Goal: Transaction & Acquisition: Purchase product/service

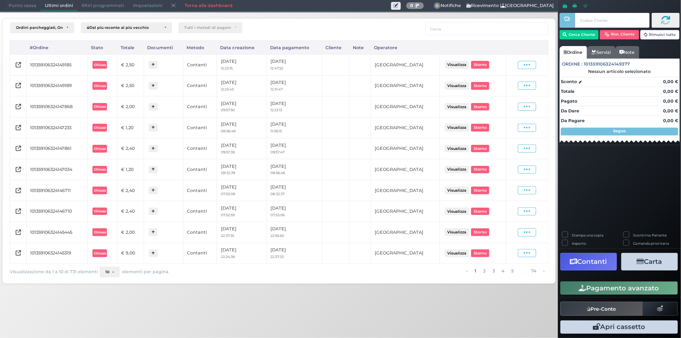
click at [27, 5] on span "Punto cassa" at bounding box center [22, 5] width 36 height 11
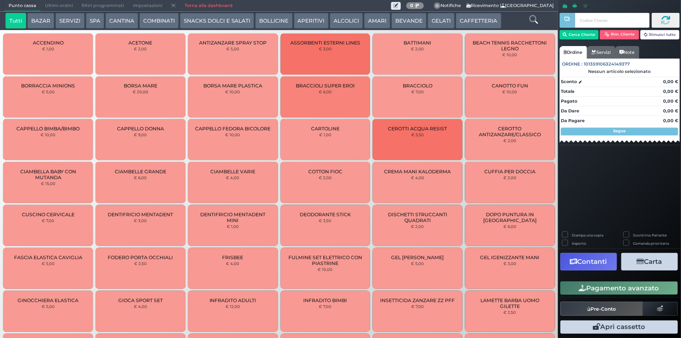
click at [467, 19] on button "CAFFETTERIA" at bounding box center [478, 21] width 45 height 16
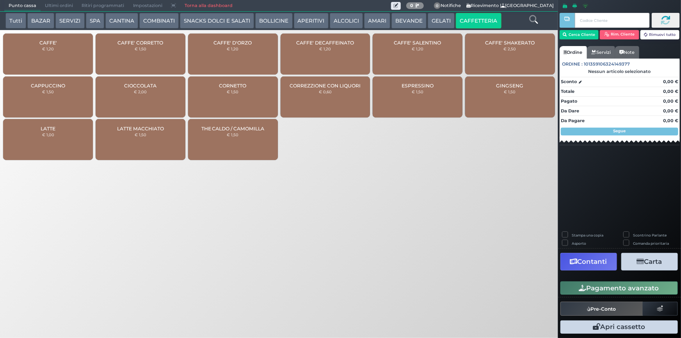
click at [30, 56] on div "CAFFE' € 1,20" at bounding box center [48, 54] width 90 height 41
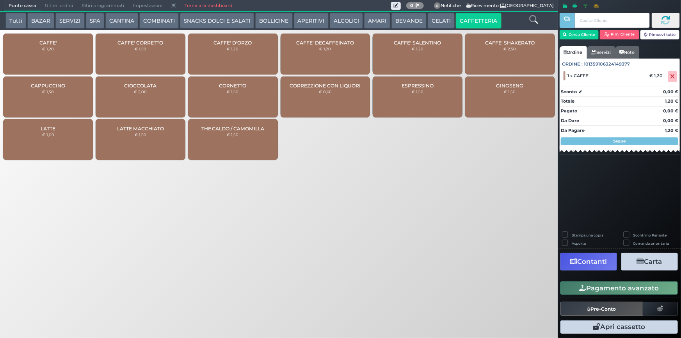
click at [601, 289] on button "Pagamento avanzato" at bounding box center [618, 287] width 117 height 13
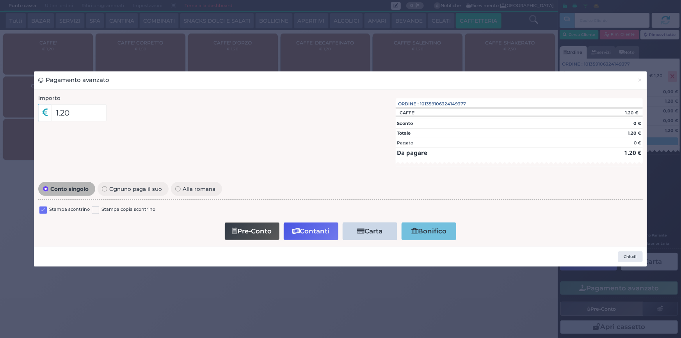
click at [44, 208] on label at bounding box center [42, 209] width 7 height 7
click at [0, 0] on input "checkbox" at bounding box center [0, 0] width 0 height 0
click at [298, 233] on icon "button" at bounding box center [295, 231] width 7 height 7
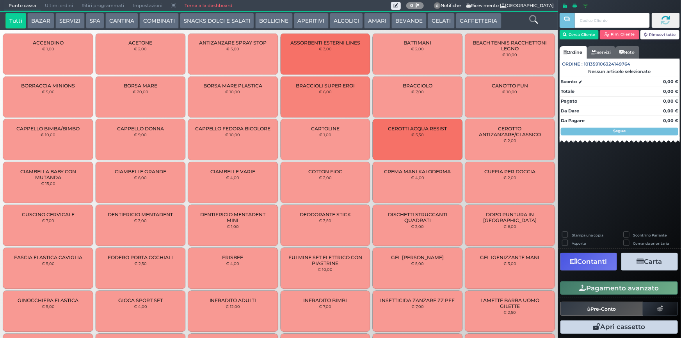
click at [52, 5] on span "Ultimi ordini" at bounding box center [59, 5] width 37 height 11
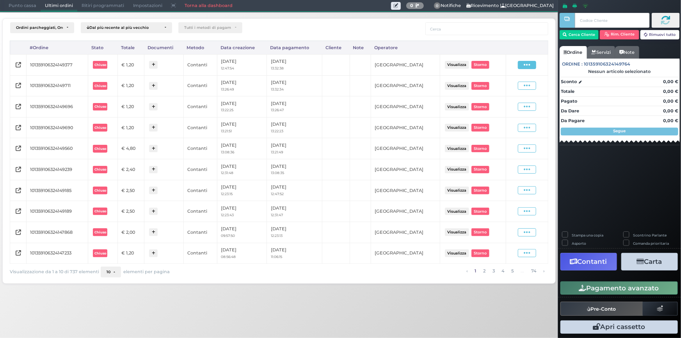
click at [522, 65] on span at bounding box center [527, 65] width 18 height 8
click at [504, 89] on span "Ristampa Pre-Conto" at bounding box center [509, 87] width 32 height 13
click at [18, 9] on span "Punto cassa" at bounding box center [22, 5] width 36 height 11
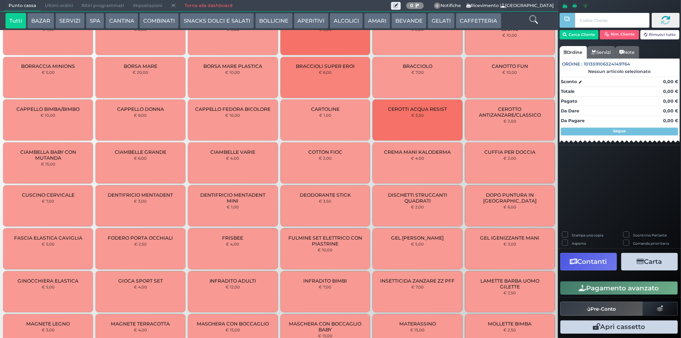
scroll to position [50, 0]
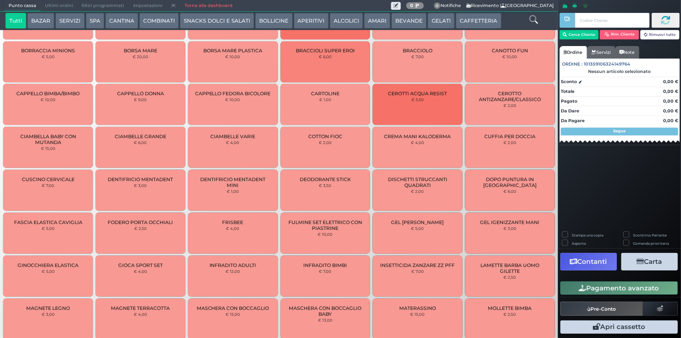
click at [474, 19] on button "CAFFETTERIA" at bounding box center [478, 21] width 45 height 16
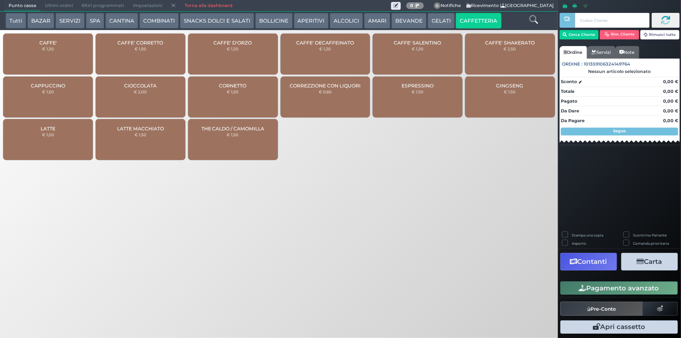
click at [27, 57] on div "CAFFE' € 1,20" at bounding box center [48, 54] width 90 height 41
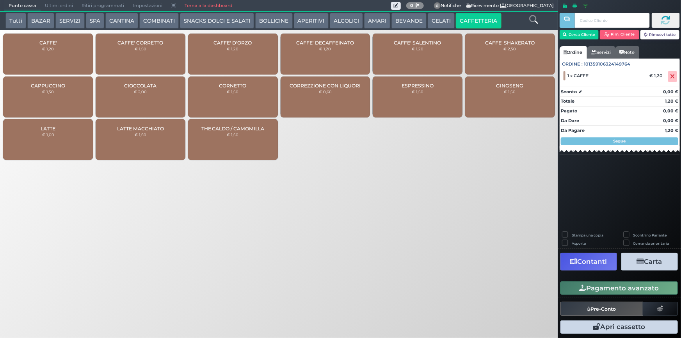
click at [622, 289] on button "Pagamento avanzato" at bounding box center [618, 287] width 117 height 13
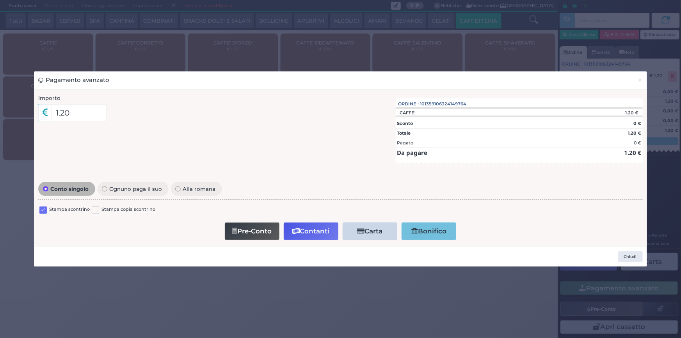
click at [43, 211] on label at bounding box center [42, 209] width 7 height 7
click at [0, 0] on input "checkbox" at bounding box center [0, 0] width 0 height 0
click at [305, 234] on button "Contanti" at bounding box center [311, 231] width 55 height 18
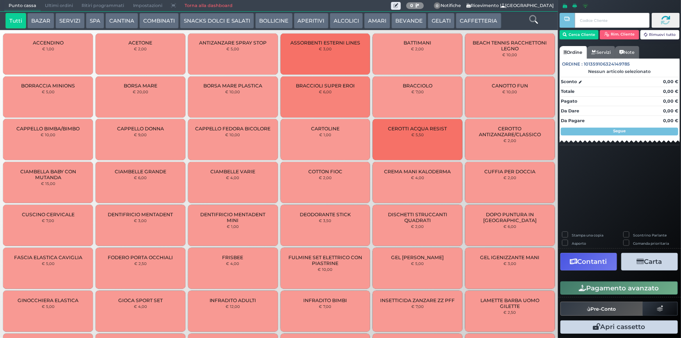
click at [476, 23] on button "CAFFETTERIA" at bounding box center [478, 21] width 45 height 16
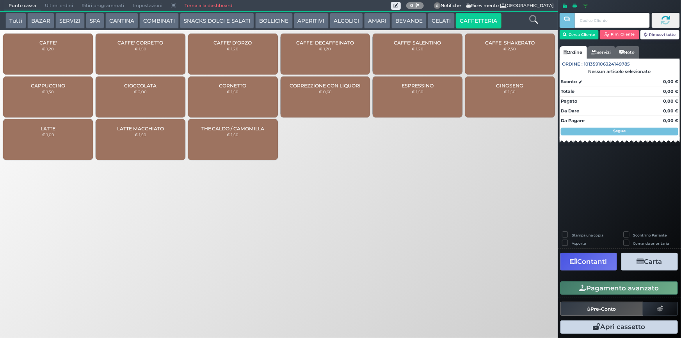
drag, startPoint x: 59, startPoint y: 47, endPoint x: 89, endPoint y: 48, distance: 29.7
click at [59, 48] on div "CAFFE' € 1,20" at bounding box center [48, 54] width 90 height 41
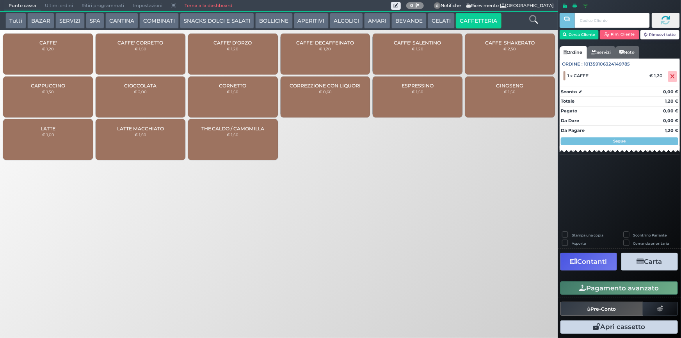
click at [598, 289] on button "Pagamento avanzato" at bounding box center [618, 287] width 117 height 13
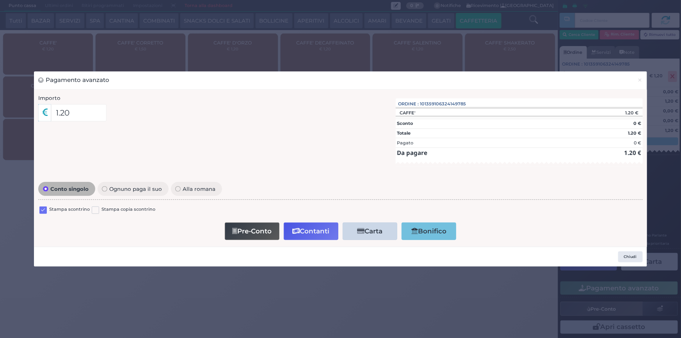
drag, startPoint x: 43, startPoint y: 208, endPoint x: 50, endPoint y: 214, distance: 9.1
click at [43, 209] on label at bounding box center [42, 209] width 7 height 7
click at [0, 0] on input "checkbox" at bounding box center [0, 0] width 0 height 0
click at [310, 229] on button "Contanti" at bounding box center [311, 231] width 55 height 18
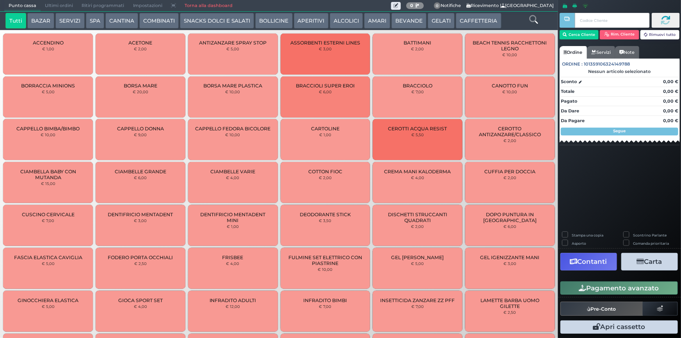
click at [478, 19] on button "CAFFETTERIA" at bounding box center [478, 21] width 45 height 16
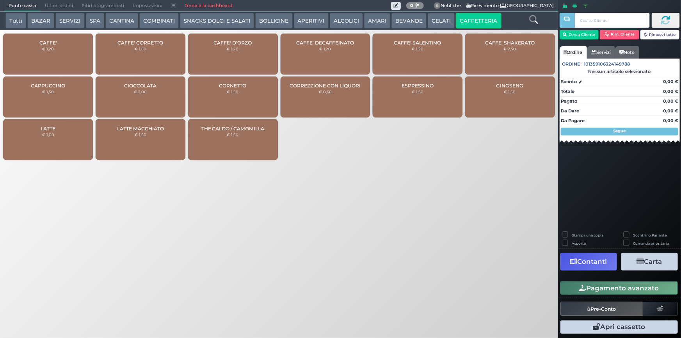
click at [34, 59] on div "CAFFE' € 1,20" at bounding box center [48, 54] width 90 height 41
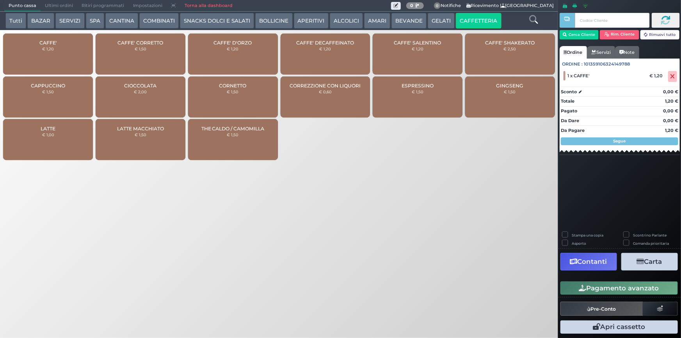
click at [616, 290] on button "Pagamento avanzato" at bounding box center [618, 287] width 117 height 13
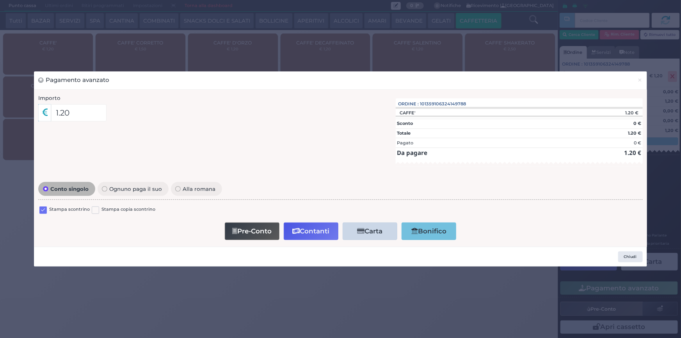
click at [44, 210] on label at bounding box center [42, 209] width 7 height 7
click at [0, 0] on input "checkbox" at bounding box center [0, 0] width 0 height 0
drag, startPoint x: 311, startPoint y: 230, endPoint x: 376, endPoint y: 233, distance: 64.8
click at [311, 231] on button "Contanti" at bounding box center [311, 231] width 55 height 18
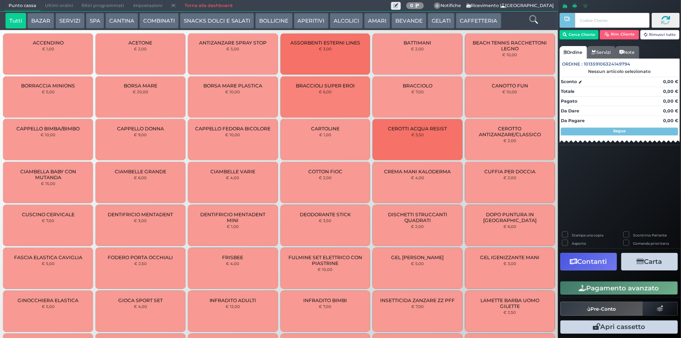
click at [468, 21] on button "CAFFETTERIA" at bounding box center [478, 21] width 45 height 16
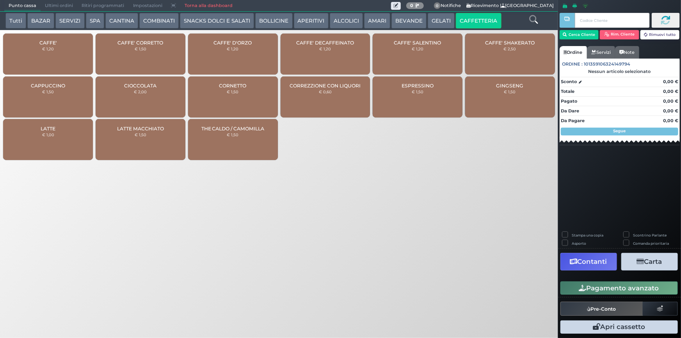
drag, startPoint x: 30, startPoint y: 52, endPoint x: 69, endPoint y: 71, distance: 43.8
click at [30, 51] on div "CAFFE' € 1,20" at bounding box center [48, 54] width 90 height 41
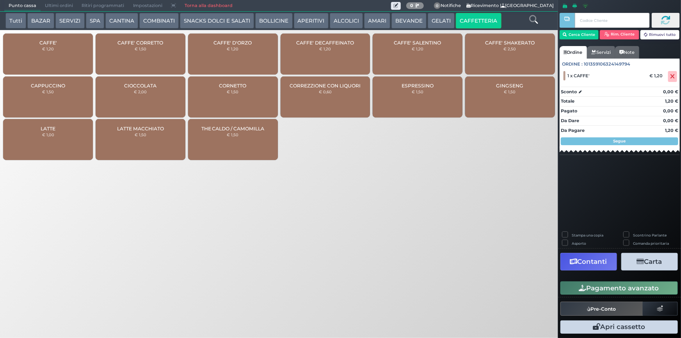
click at [55, 60] on div "CAFFE' € 1,20" at bounding box center [48, 54] width 90 height 41
click at [572, 234] on label "Stampa una copia" at bounding box center [588, 235] width 32 height 5
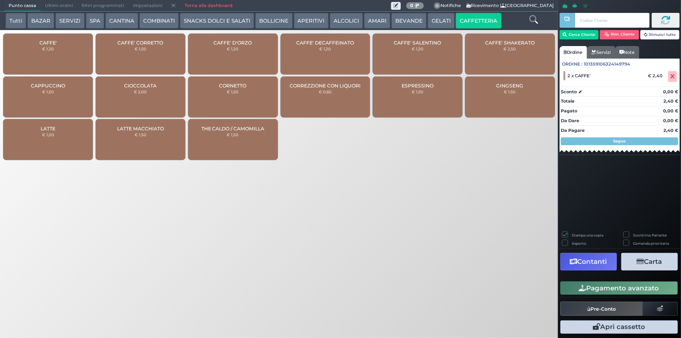
checkbox input "false"
click at [620, 289] on button "Pagamento avanzato" at bounding box center [618, 287] width 117 height 13
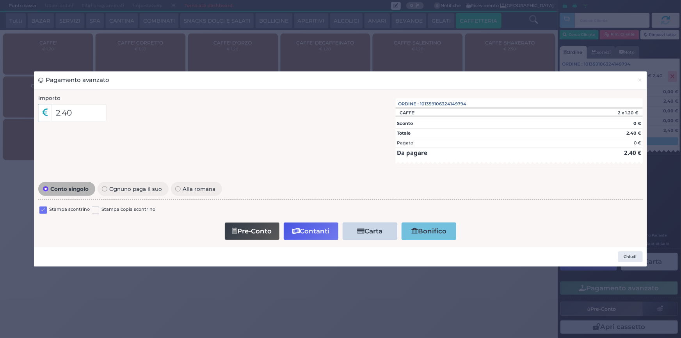
drag, startPoint x: 41, startPoint y: 209, endPoint x: 348, endPoint y: 105, distance: 324.3
click at [46, 208] on label at bounding box center [42, 209] width 7 height 7
click at [0, 0] on input "checkbox" at bounding box center [0, 0] width 0 height 0
click at [316, 228] on button "Contanti" at bounding box center [311, 231] width 55 height 18
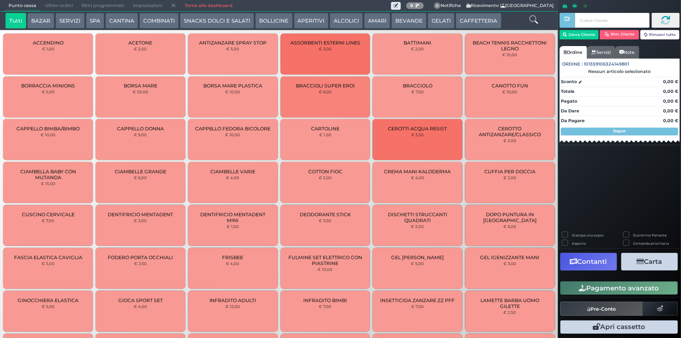
click at [51, 4] on span "Ultimi ordini" at bounding box center [59, 5] width 37 height 11
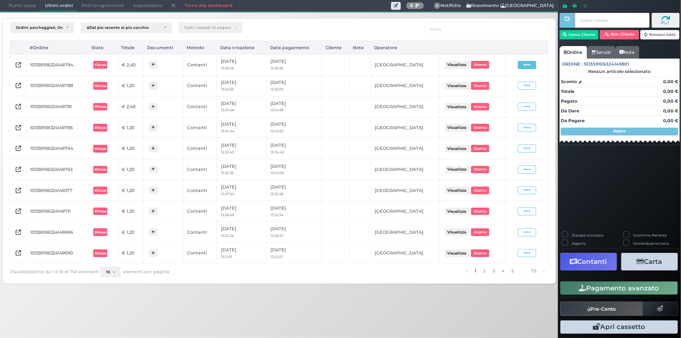
click at [525, 65] on icon at bounding box center [527, 64] width 7 height 7
click at [512, 88] on span "Ristampa Pre-Conto" at bounding box center [509, 87] width 32 height 13
click at [20, 3] on span "Punto cassa" at bounding box center [22, 5] width 36 height 11
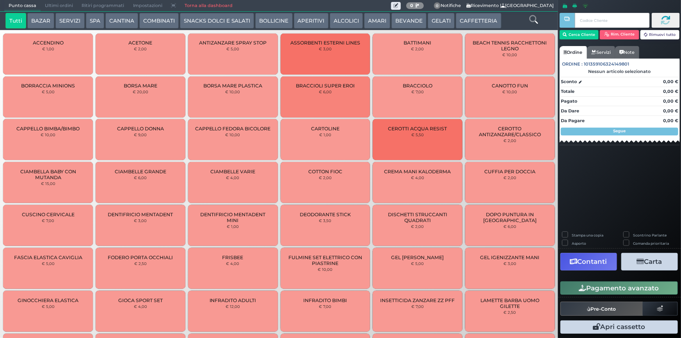
click at [461, 24] on button "CAFFETTERIA" at bounding box center [478, 21] width 45 height 16
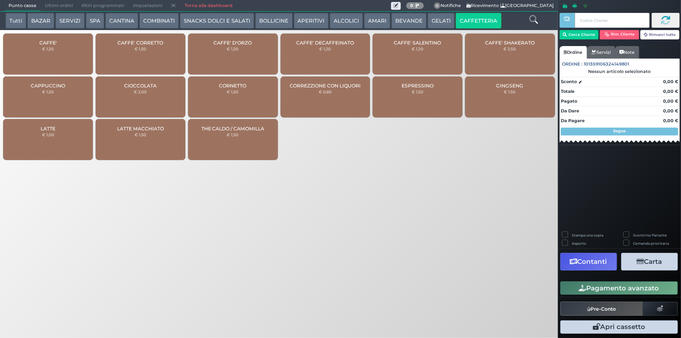
click at [54, 44] on span "CAFFE'" at bounding box center [48, 43] width 18 height 6
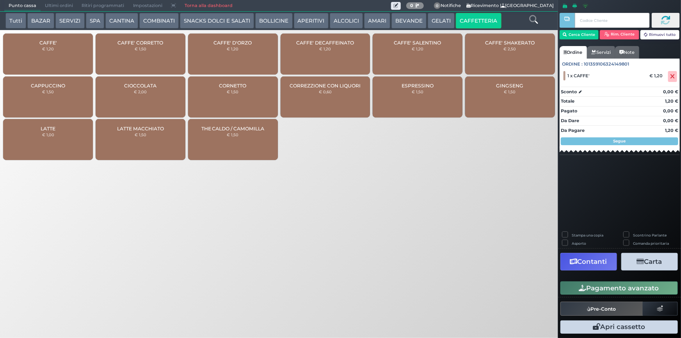
click at [61, 56] on div "CAFFE' € 1,20" at bounding box center [48, 54] width 90 height 41
drag, startPoint x: 616, startPoint y: 287, endPoint x: 545, endPoint y: 243, distance: 84.1
click at [616, 287] on button "Pagamento avanzato" at bounding box center [618, 287] width 117 height 13
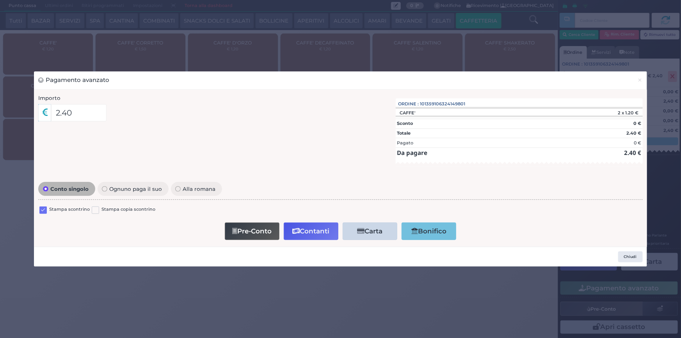
drag, startPoint x: 41, startPoint y: 210, endPoint x: 89, endPoint y: 266, distance: 74.1
click at [41, 210] on label at bounding box center [42, 209] width 7 height 7
click at [0, 0] on input "checkbox" at bounding box center [0, 0] width 0 height 0
click at [305, 234] on button "Contanti" at bounding box center [311, 231] width 55 height 18
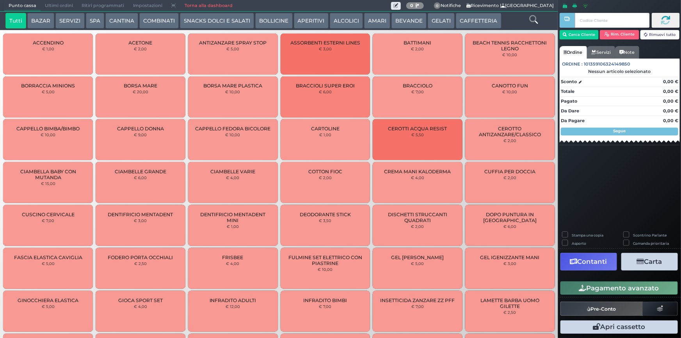
click at [56, 5] on span "Ultimi ordini" at bounding box center [59, 5] width 37 height 11
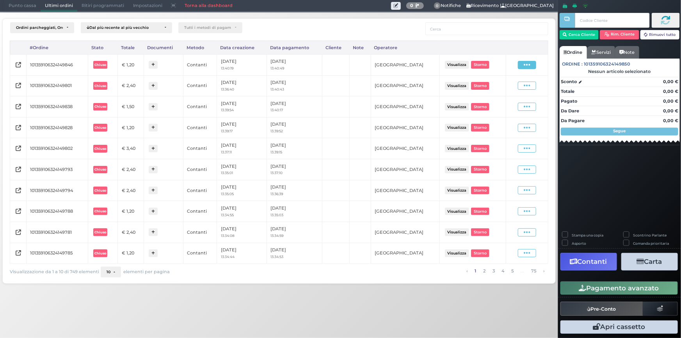
click at [525, 66] on icon at bounding box center [527, 64] width 7 height 7
click at [503, 90] on span "Ristampa Pre-Conto" at bounding box center [509, 87] width 32 height 13
click at [18, 8] on span "Punto cassa" at bounding box center [22, 5] width 36 height 11
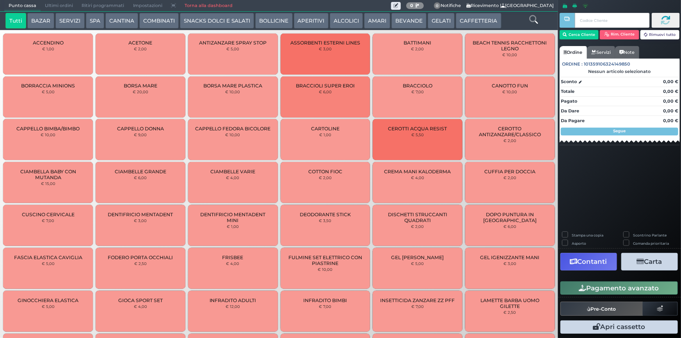
click at [474, 21] on button "CAFFETTERIA" at bounding box center [478, 21] width 45 height 16
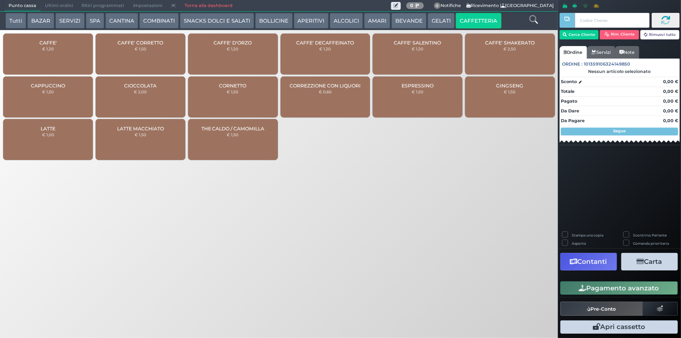
click at [62, 48] on div "CAFFE' € 1,20" at bounding box center [48, 54] width 90 height 41
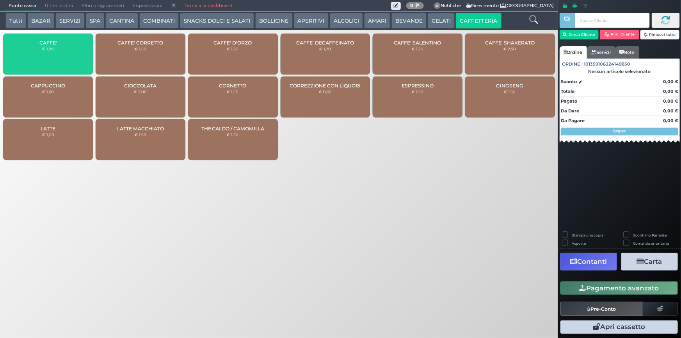
click at [60, 53] on div "CAFFE' € 1,20" at bounding box center [48, 54] width 90 height 41
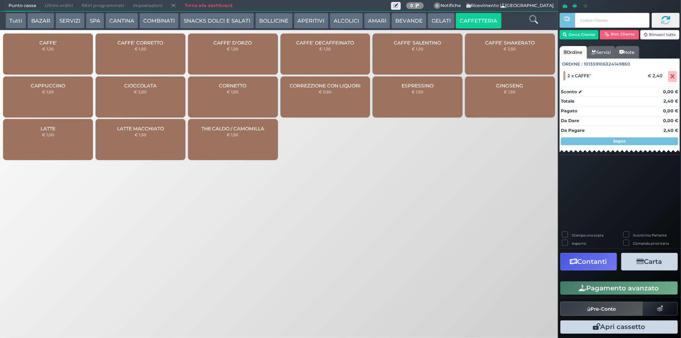
click at [624, 290] on button "Pagamento avanzato" at bounding box center [618, 287] width 117 height 13
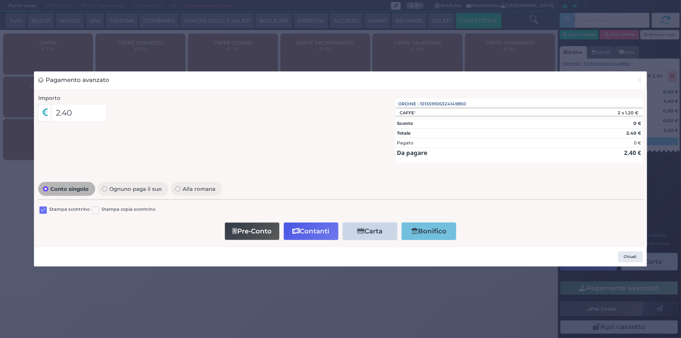
click at [42, 210] on label at bounding box center [42, 209] width 7 height 7
click at [0, 0] on input "checkbox" at bounding box center [0, 0] width 0 height 0
click at [313, 229] on button "Contanti" at bounding box center [311, 231] width 55 height 18
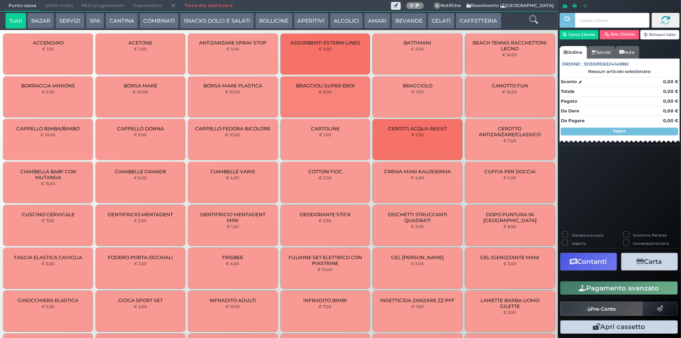
click at [54, 5] on span "Ultimi ordini" at bounding box center [59, 5] width 37 height 11
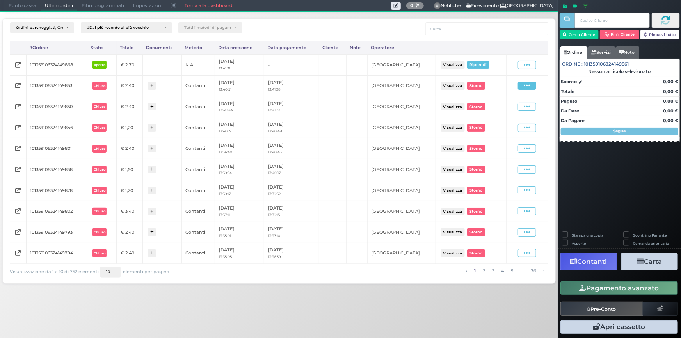
click at [524, 85] on icon at bounding box center [527, 85] width 7 height 7
click at [505, 110] on span "Ristampa Pre-Conto" at bounding box center [510, 107] width 32 height 13
drag, startPoint x: 8, startPoint y: 7, endPoint x: 51, endPoint y: 0, distance: 43.6
click at [9, 7] on span "Punto cassa" at bounding box center [22, 5] width 36 height 11
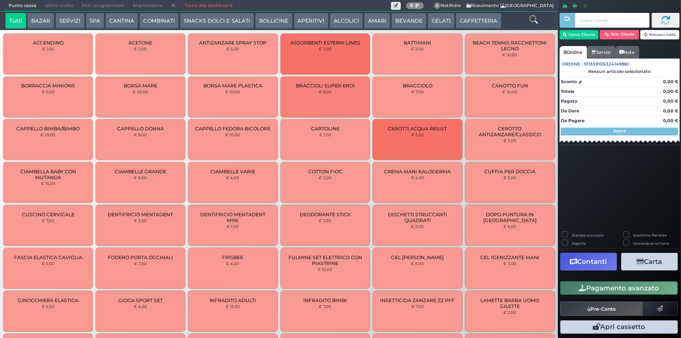
click at [460, 18] on button "CAFFETTERIA" at bounding box center [478, 21] width 45 height 16
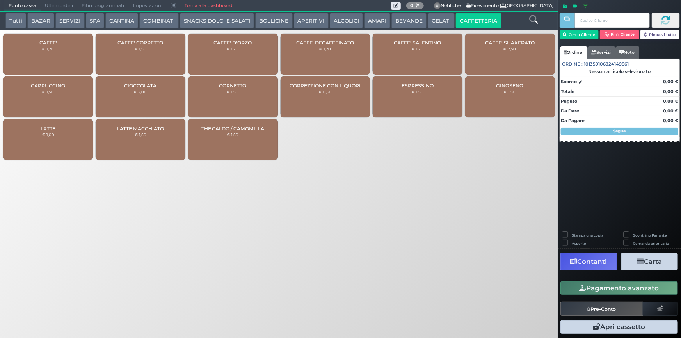
click at [62, 52] on div "CAFFE' € 1,20" at bounding box center [48, 54] width 90 height 41
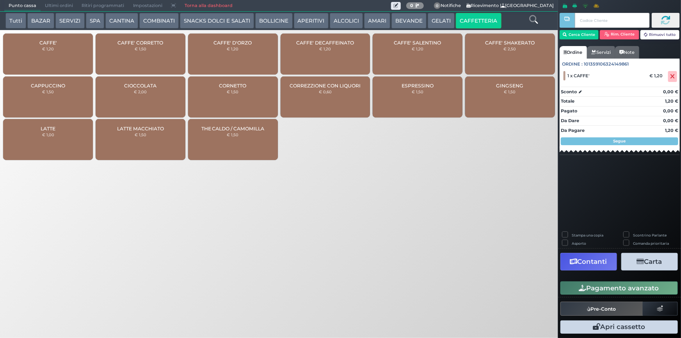
click at [64, 52] on div "CAFFE' € 1,20" at bounding box center [48, 54] width 90 height 41
click at [531, 18] on icon at bounding box center [533, 19] width 9 height 9
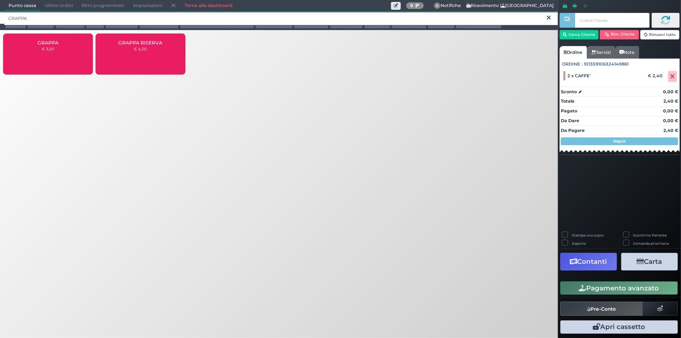
type input "GRAPPA"
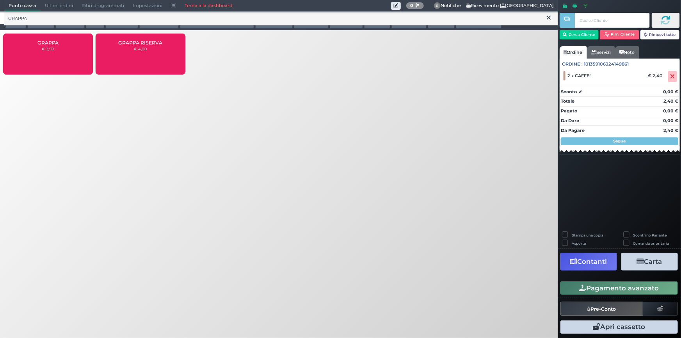
drag, startPoint x: 70, startPoint y: 55, endPoint x: 90, endPoint y: 45, distance: 22.2
click at [70, 55] on div "GRAPPA € 3,50" at bounding box center [48, 54] width 90 height 41
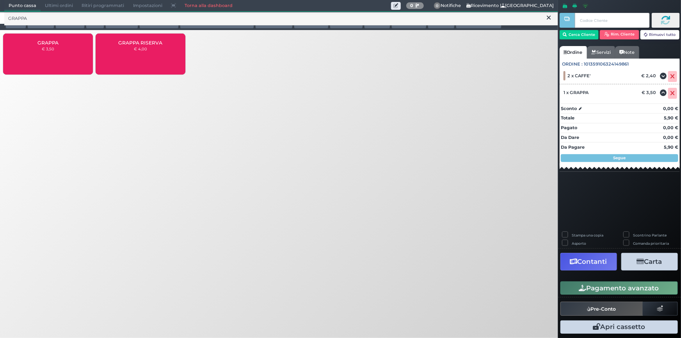
click at [593, 290] on button "Pagamento avanzato" at bounding box center [618, 287] width 117 height 13
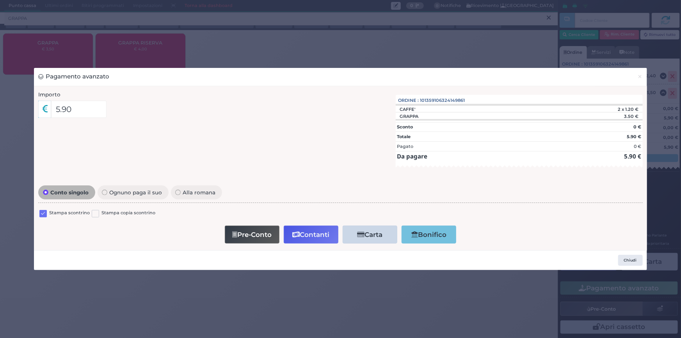
click at [40, 212] on label at bounding box center [42, 213] width 7 height 7
click at [0, 0] on input "checkbox" at bounding box center [0, 0] width 0 height 0
click at [302, 236] on button "Contanti" at bounding box center [311, 235] width 55 height 18
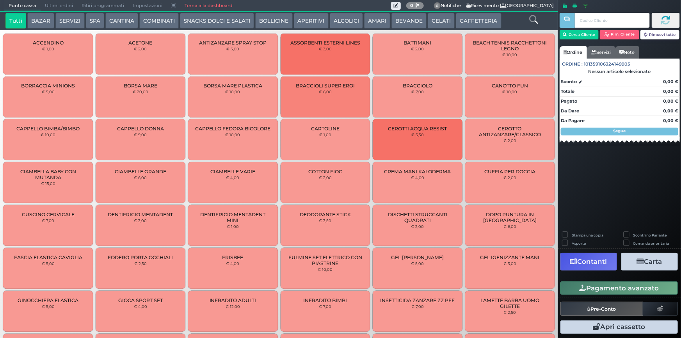
click at [55, 7] on span "Ultimi ordini" at bounding box center [59, 5] width 37 height 11
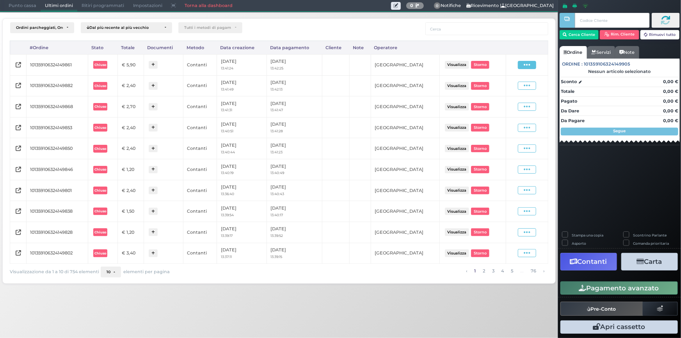
click at [529, 64] on icon at bounding box center [527, 64] width 7 height 7
click at [508, 87] on span "Ristampa Pre-Conto" at bounding box center [509, 87] width 32 height 13
click at [15, 3] on span "Punto cassa" at bounding box center [22, 5] width 36 height 11
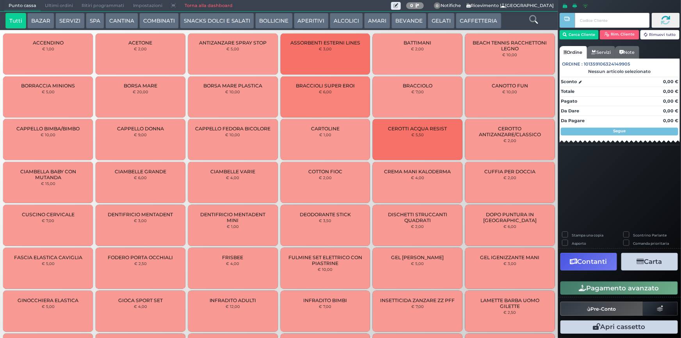
drag, startPoint x: 474, startPoint y: 18, endPoint x: 485, endPoint y: 20, distance: 11.4
click at [474, 18] on button "CAFFETTERIA" at bounding box center [478, 21] width 45 height 16
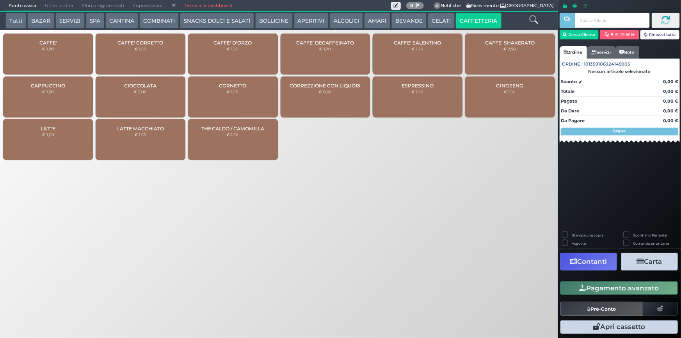
click at [64, 51] on div "CAFFE' € 1,20" at bounding box center [48, 54] width 90 height 41
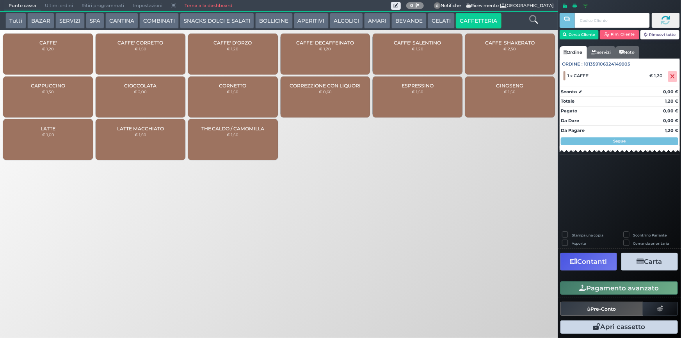
click at [62, 57] on div "CAFFE' € 1,20" at bounding box center [48, 54] width 90 height 41
click at [62, 56] on div "CAFFE' € 1,20" at bounding box center [48, 54] width 90 height 41
click at [151, 52] on div "CAFFE' CORRETTO € 1,50" at bounding box center [141, 54] width 90 height 41
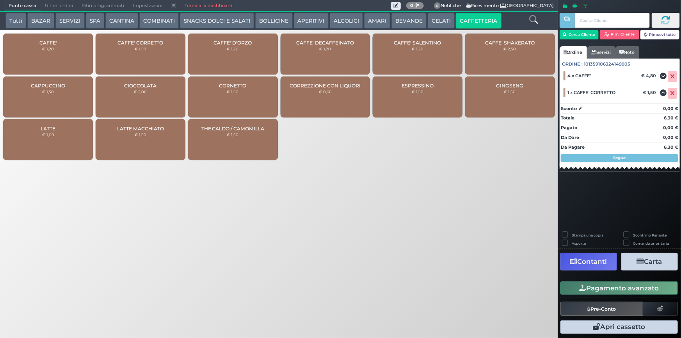
click at [151, 56] on div "CAFFE' CORRETTO € 1,50" at bounding box center [141, 54] width 90 height 41
click at [640, 293] on button "Pagamento avanzato" at bounding box center [618, 287] width 117 height 13
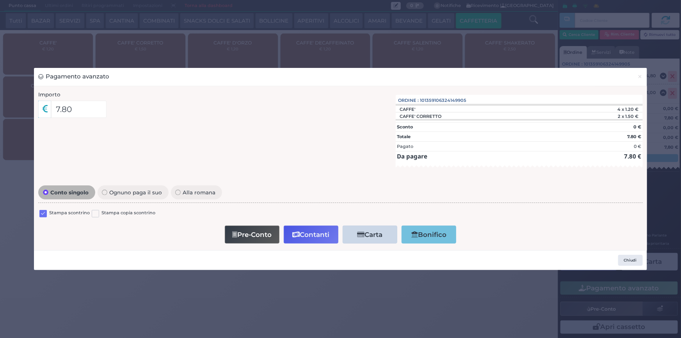
drag, startPoint x: 46, startPoint y: 213, endPoint x: 152, endPoint y: 214, distance: 105.4
click at [46, 213] on label at bounding box center [42, 213] width 7 height 7
click at [0, 0] on input "checkbox" at bounding box center [0, 0] width 0 height 0
click at [303, 234] on button "Contanti" at bounding box center [311, 235] width 55 height 18
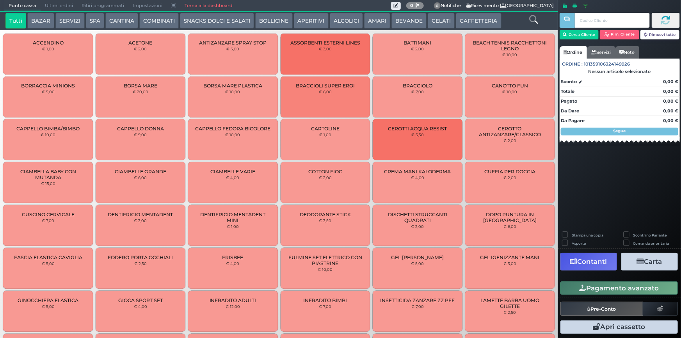
click at [60, 4] on span "Ultimi ordini" at bounding box center [59, 5] width 37 height 11
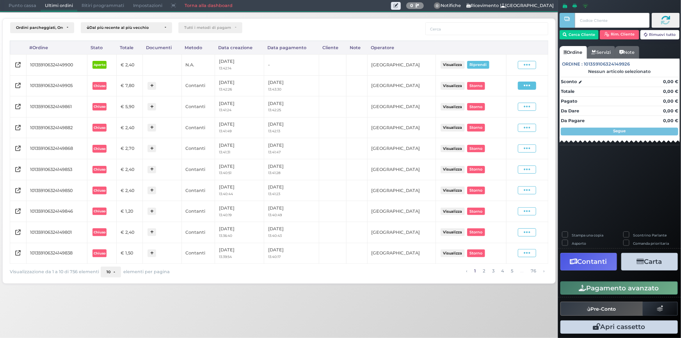
click at [526, 85] on icon at bounding box center [527, 85] width 7 height 7
click at [504, 110] on span "Ristampa Pre-Conto" at bounding box center [510, 107] width 32 height 13
click at [5, 4] on span "Punto cassa" at bounding box center [22, 5] width 36 height 11
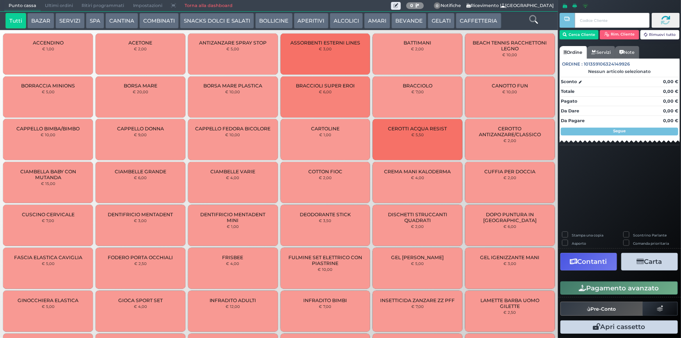
click at [472, 20] on button "CAFFETTERIA" at bounding box center [478, 21] width 45 height 16
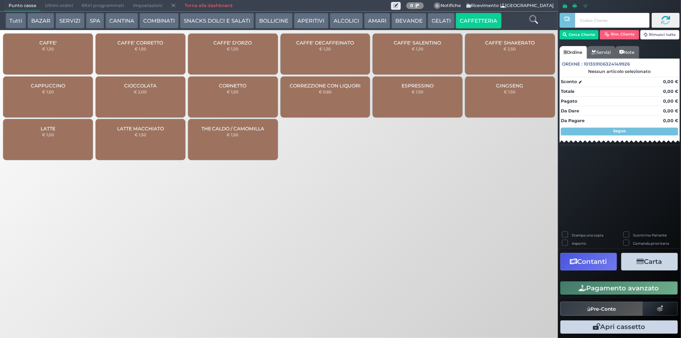
click at [43, 47] on small "€ 1,20" at bounding box center [48, 48] width 12 height 5
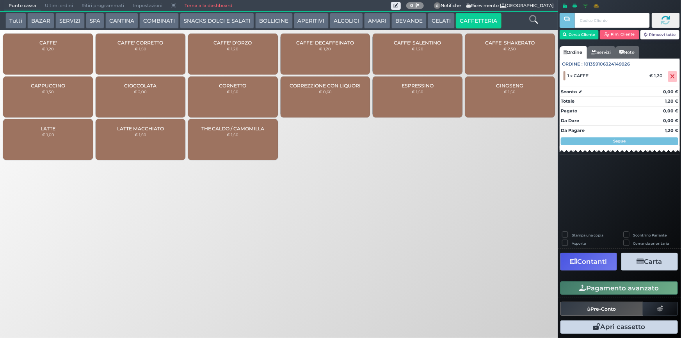
click at [46, 53] on div "CAFFE' € 1,20" at bounding box center [48, 54] width 90 height 41
click at [615, 290] on button "Pagamento avanzato" at bounding box center [618, 287] width 117 height 13
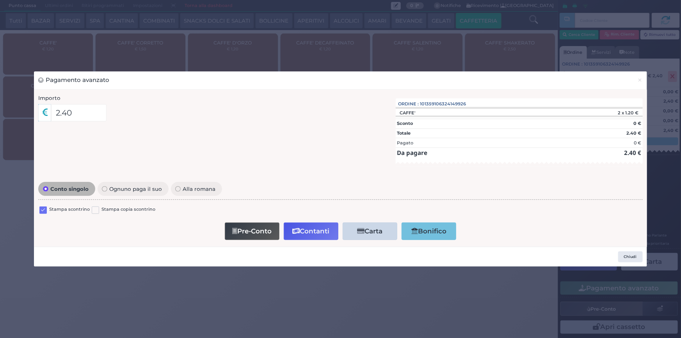
click at [42, 207] on label at bounding box center [42, 209] width 7 height 7
click at [0, 0] on input "checkbox" at bounding box center [0, 0] width 0 height 0
click at [312, 232] on button "Contanti" at bounding box center [311, 231] width 55 height 18
